Goal: Task Accomplishment & Management: Use online tool/utility

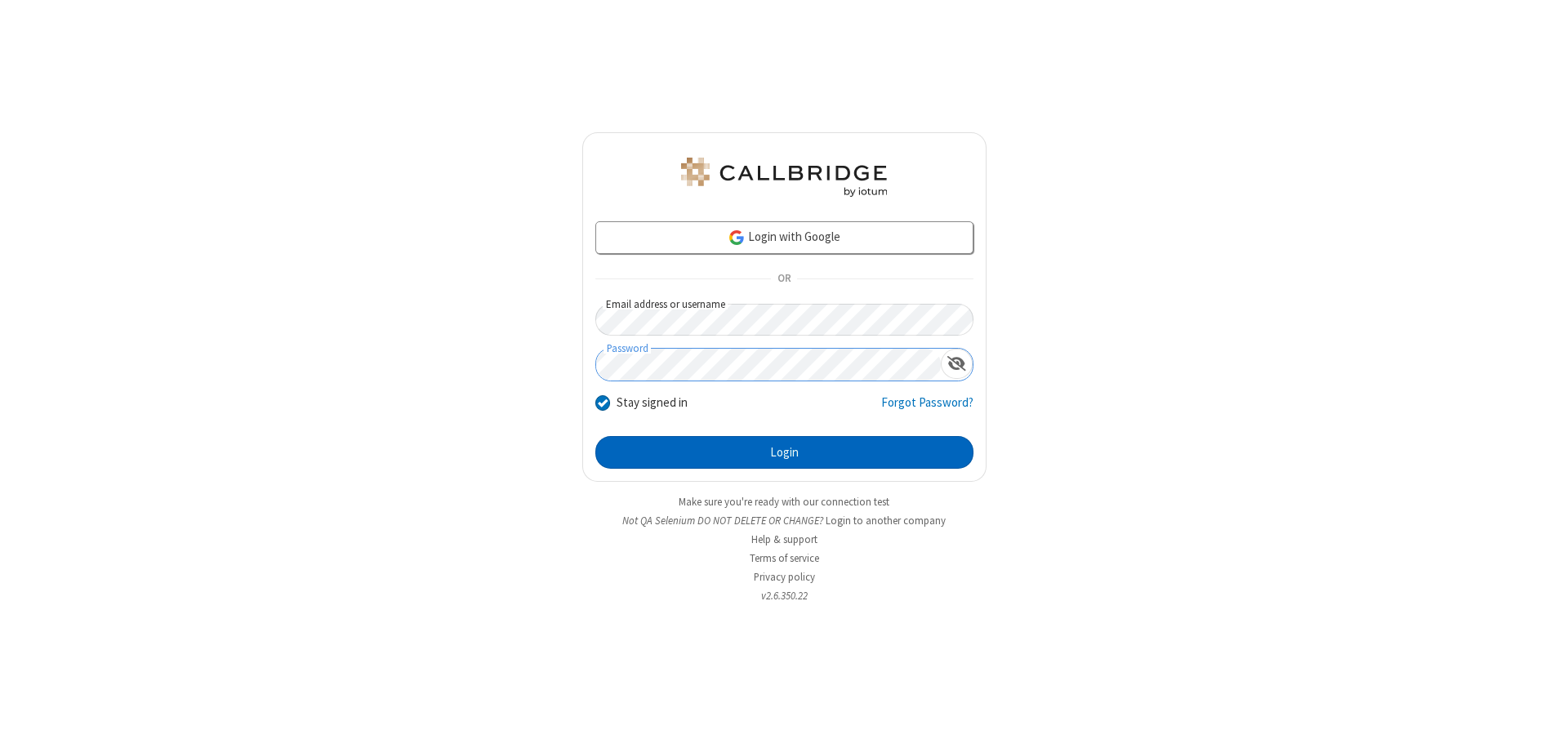
click at [784, 452] on button "Login" at bounding box center [785, 452] width 378 height 32
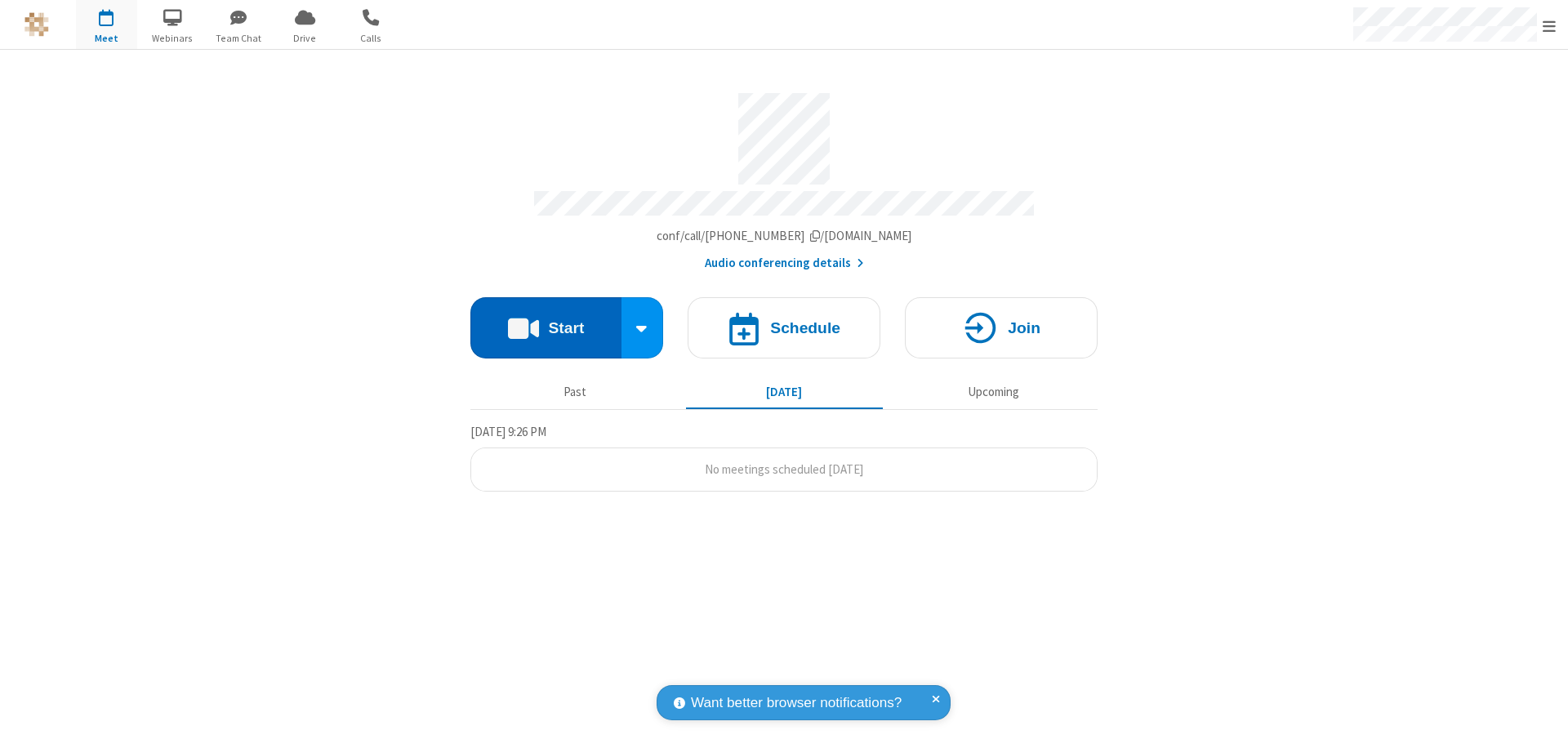
click at [546, 320] on button "Start" at bounding box center [546, 328] width 151 height 61
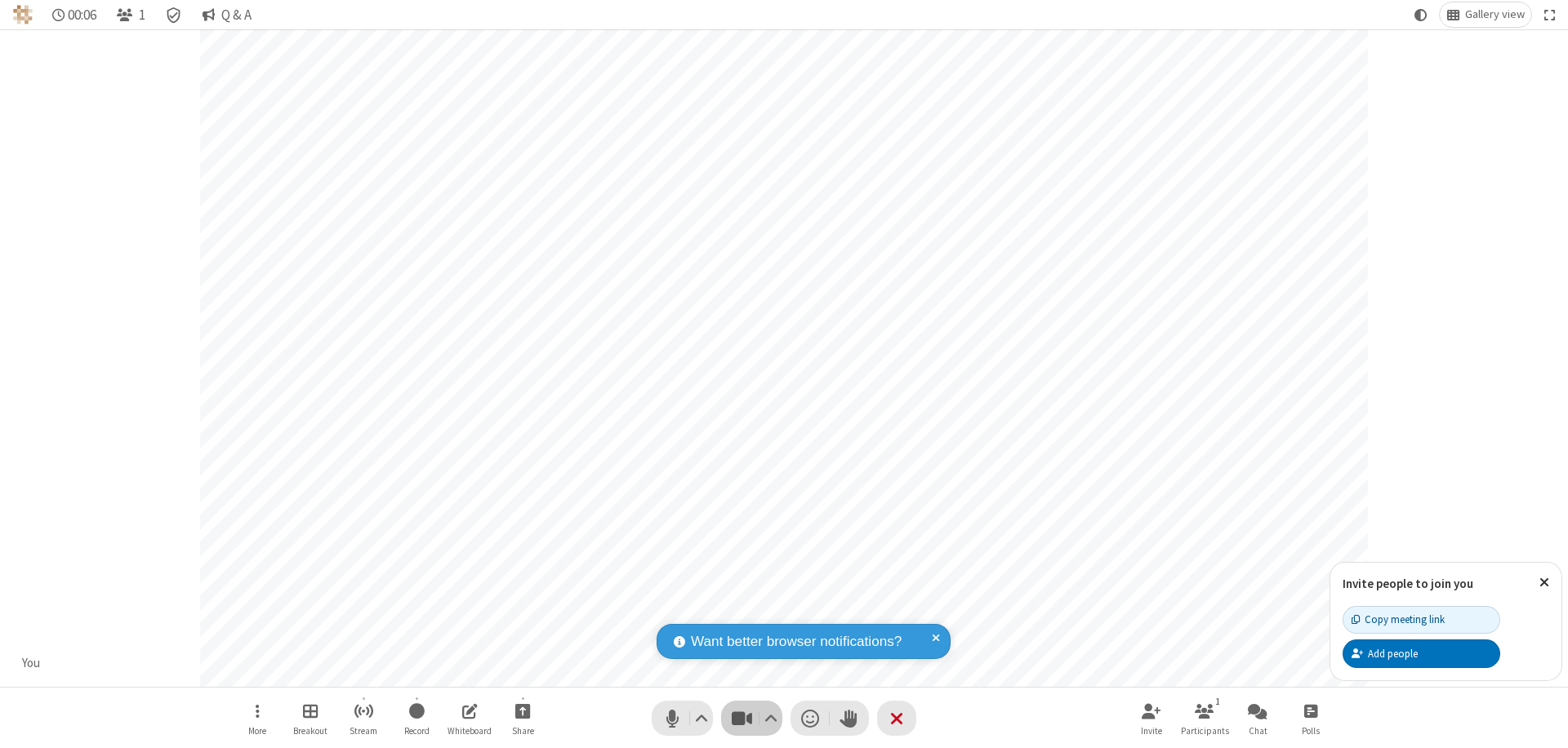
click at [741, 717] on span "Stop video (⌘+Shift+V)" at bounding box center [741, 717] width 25 height 24
click at [741, 717] on span "Start video (⌘+Shift+V)" at bounding box center [741, 717] width 25 height 24
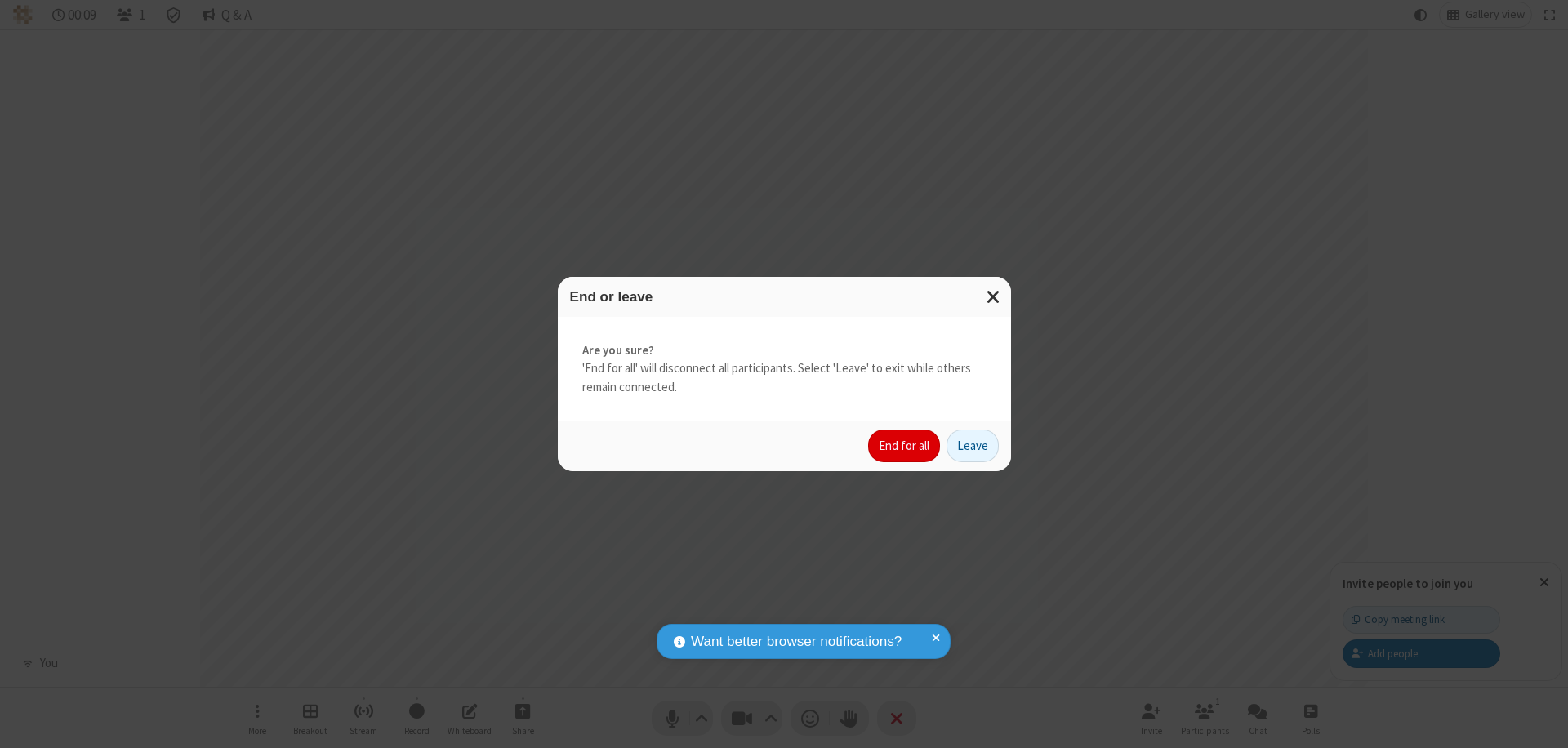
click at [905, 446] on button "End for all" at bounding box center [904, 445] width 72 height 32
